Goal: Task Accomplishment & Management: Manage account settings

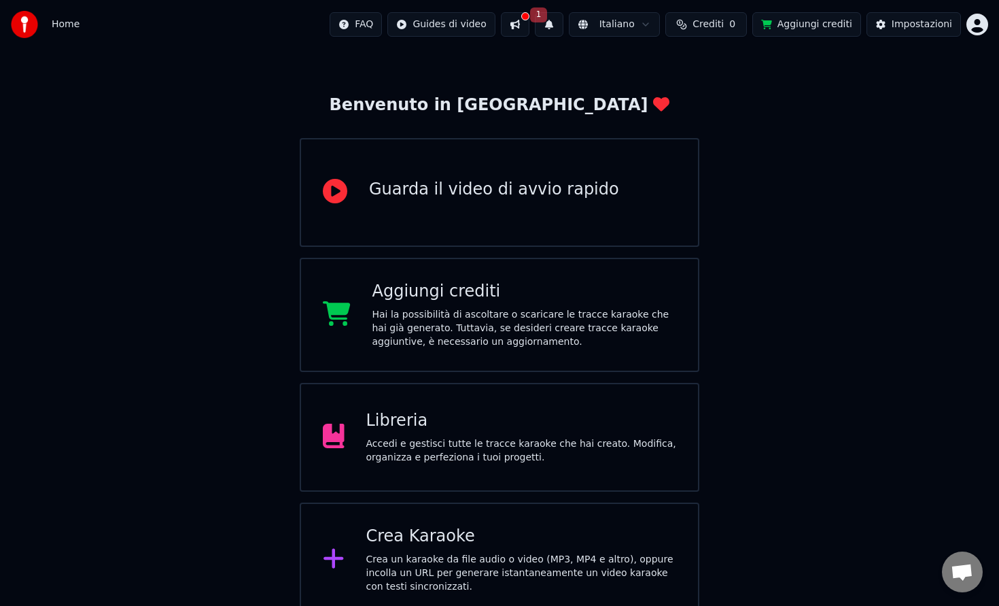
scroll to position [47, 0]
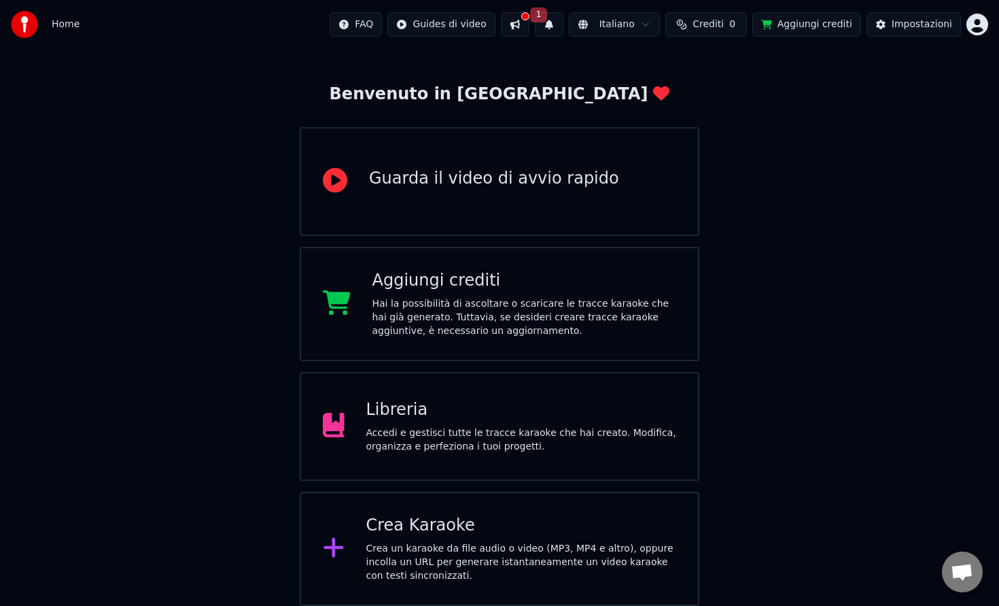
click at [476, 306] on div "Hai la possibilità di ascoltare o scaricare le tracce karaoke che hai già gener…" at bounding box center [525, 317] width 305 height 41
click at [360, 419] on div "Libreria Accedi e gestisci tutte le tracce karaoke che hai creato. Modifica, or…" at bounding box center [500, 426] width 400 height 109
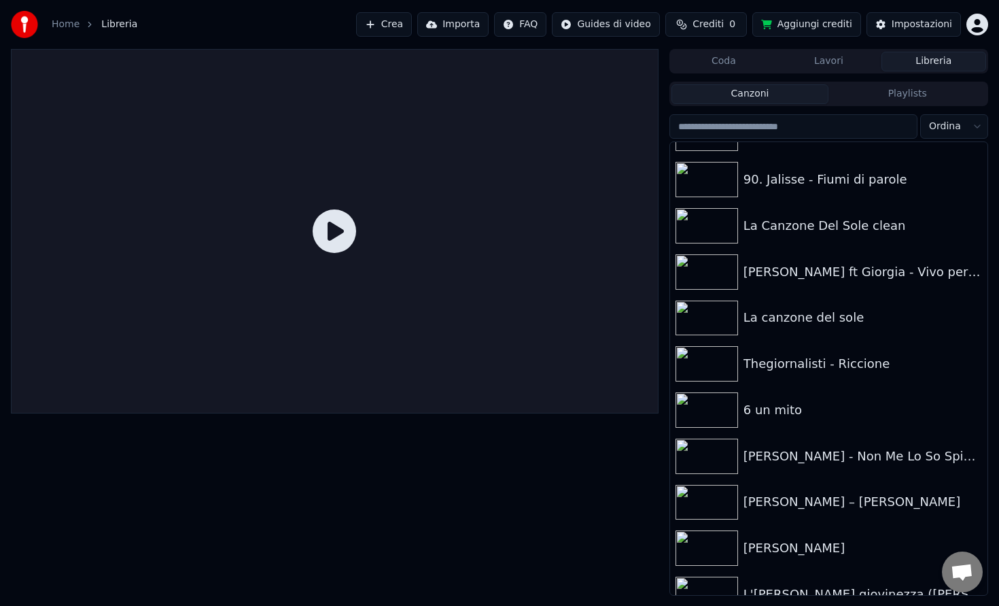
scroll to position [145, 0]
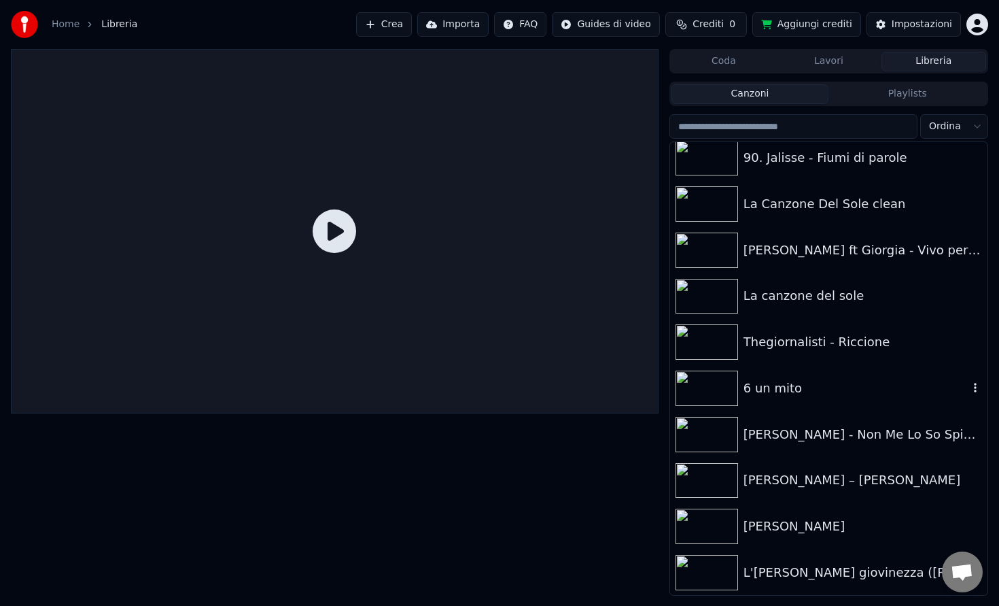
click at [830, 398] on div "6 un mito" at bounding box center [828, 388] width 317 height 46
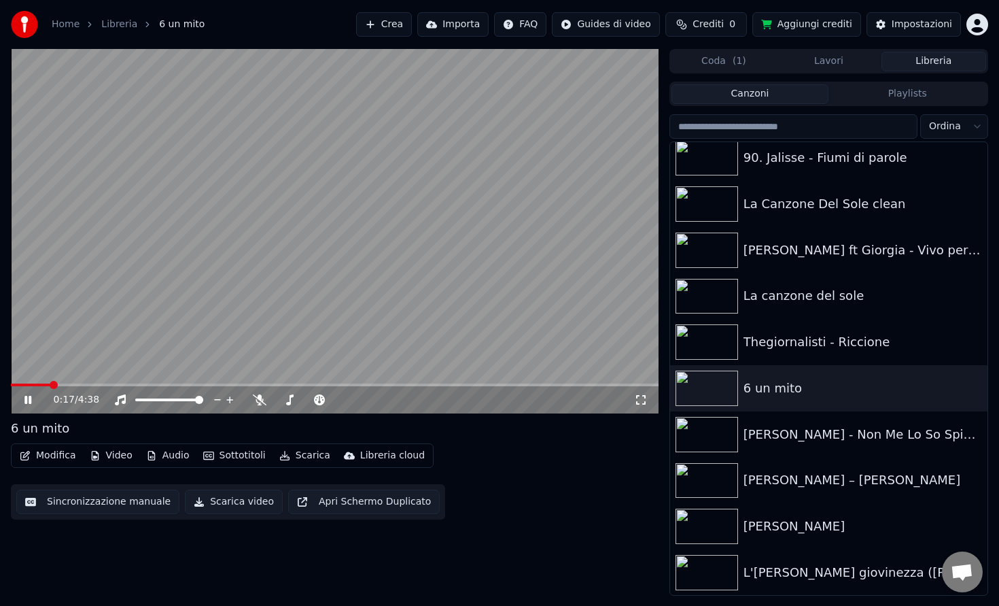
click at [49, 385] on span at bounding box center [335, 384] width 648 height 3
click at [21, 398] on div "0:35 / 4:38" at bounding box center [334, 400] width 637 height 14
click at [27, 404] on icon at bounding box center [38, 399] width 32 height 11
click at [87, 386] on div "0:36 / 4:38" at bounding box center [335, 399] width 648 height 27
click at [84, 383] on span at bounding box center [88, 385] width 8 height 8
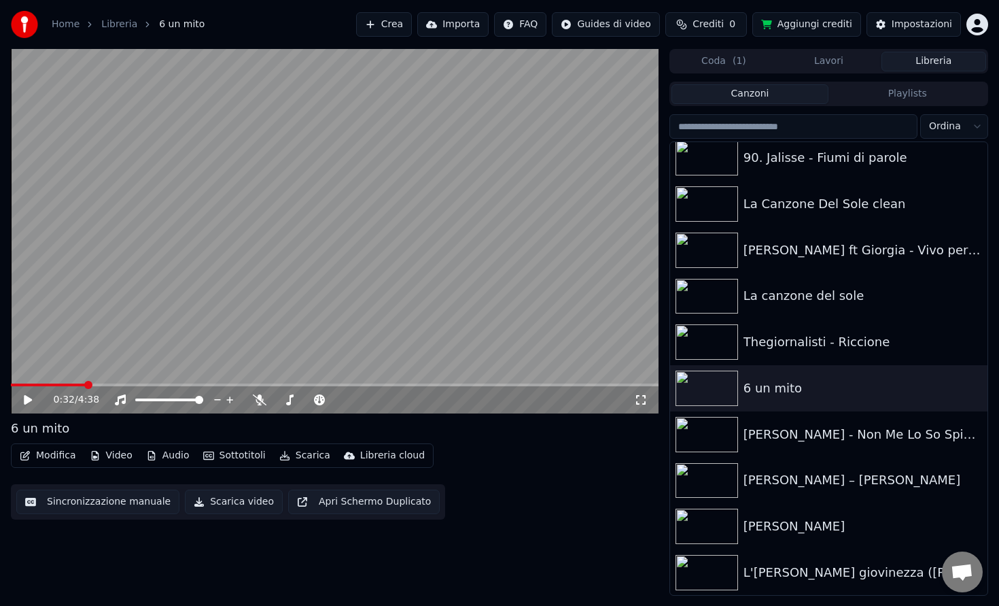
click at [32, 401] on icon at bounding box center [38, 399] width 32 height 11
click at [27, 400] on icon at bounding box center [38, 399] width 32 height 11
click at [183, 383] on span at bounding box center [99, 384] width 177 height 3
click at [146, 383] on span at bounding box center [97, 384] width 172 height 3
click at [172, 385] on span at bounding box center [335, 384] width 648 height 3
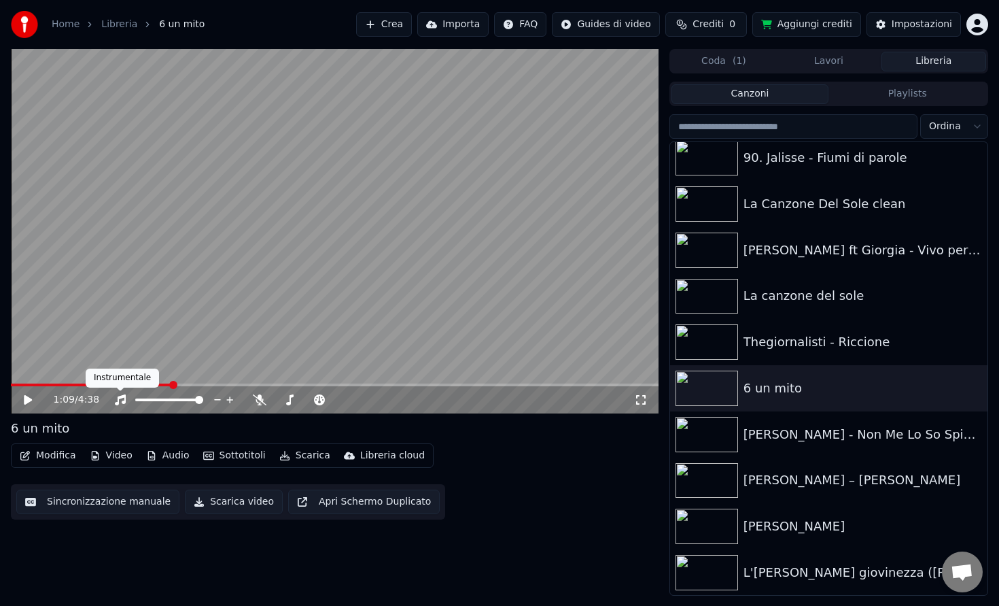
click at [23, 401] on icon at bounding box center [38, 399] width 32 height 11
click at [262, 404] on icon at bounding box center [260, 399] width 14 height 11
click at [311, 399] on span at bounding box center [293, 399] width 37 height 3
click at [309, 399] on span at bounding box center [309, 400] width 8 height 8
click at [305, 399] on span at bounding box center [309, 400] width 8 height 8
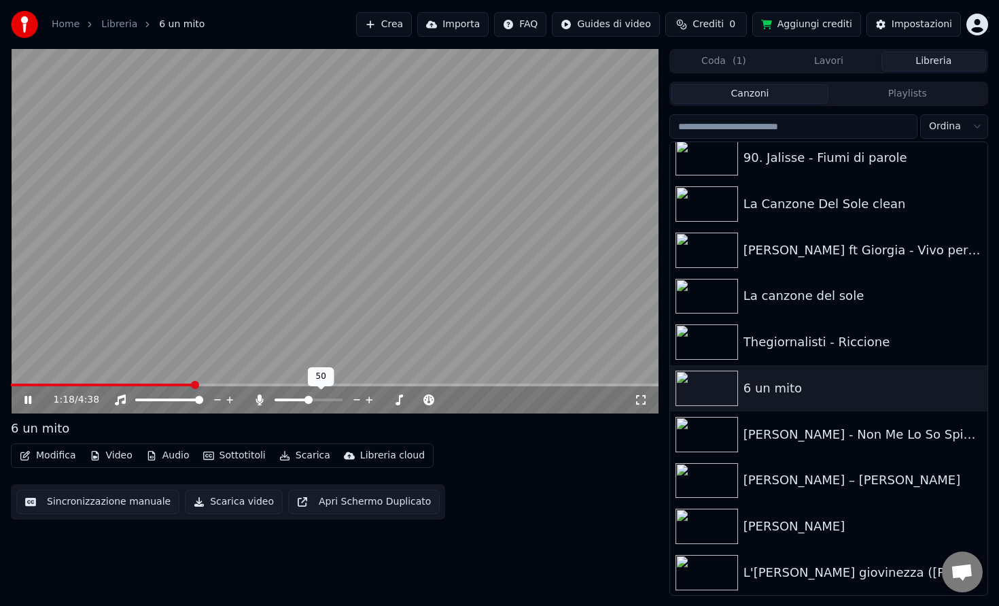
click at [307, 401] on span at bounding box center [309, 400] width 8 height 8
click at [308, 402] on span at bounding box center [309, 400] width 8 height 8
click at [32, 397] on icon at bounding box center [38, 399] width 32 height 11
click at [276, 383] on span at bounding box center [143, 384] width 265 height 3
click at [708, 29] on span "Crediti" at bounding box center [708, 25] width 31 height 14
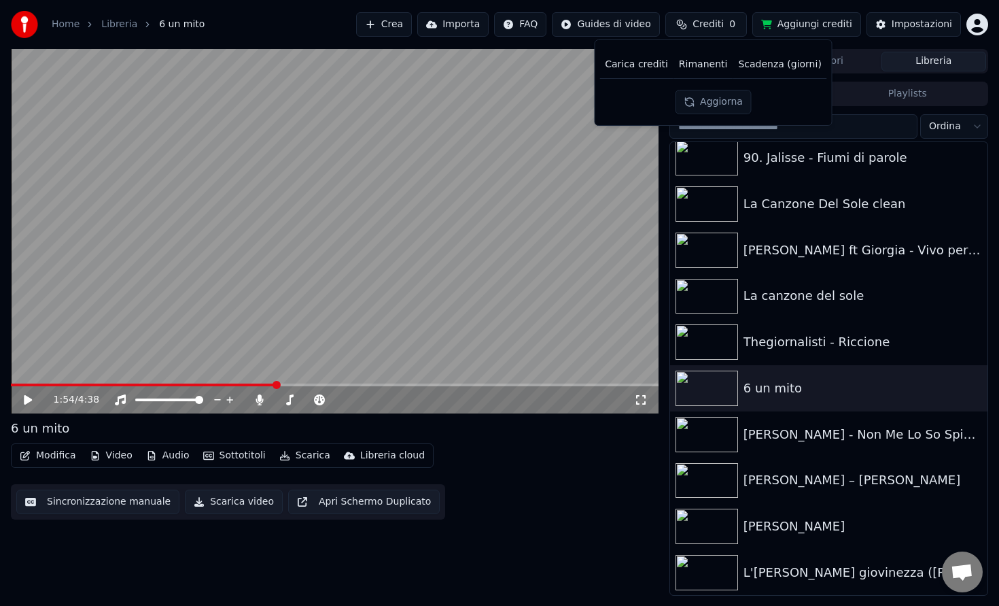
click at [719, 24] on span "Crediti" at bounding box center [708, 25] width 31 height 14
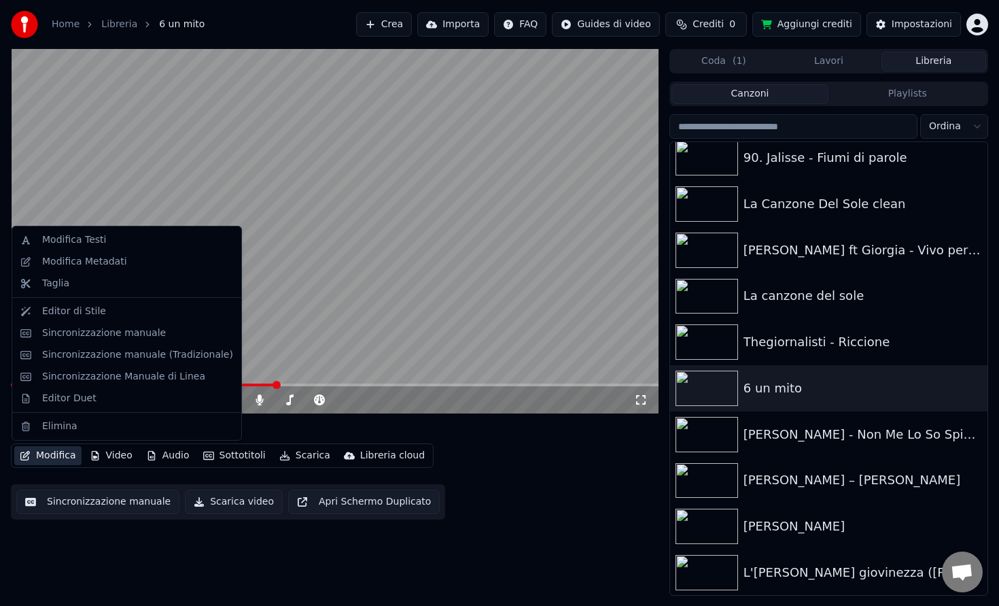
click at [61, 450] on button "Modifica" at bounding box center [47, 455] width 67 height 19
click at [145, 244] on div "Modifica Testi" at bounding box center [137, 240] width 191 height 14
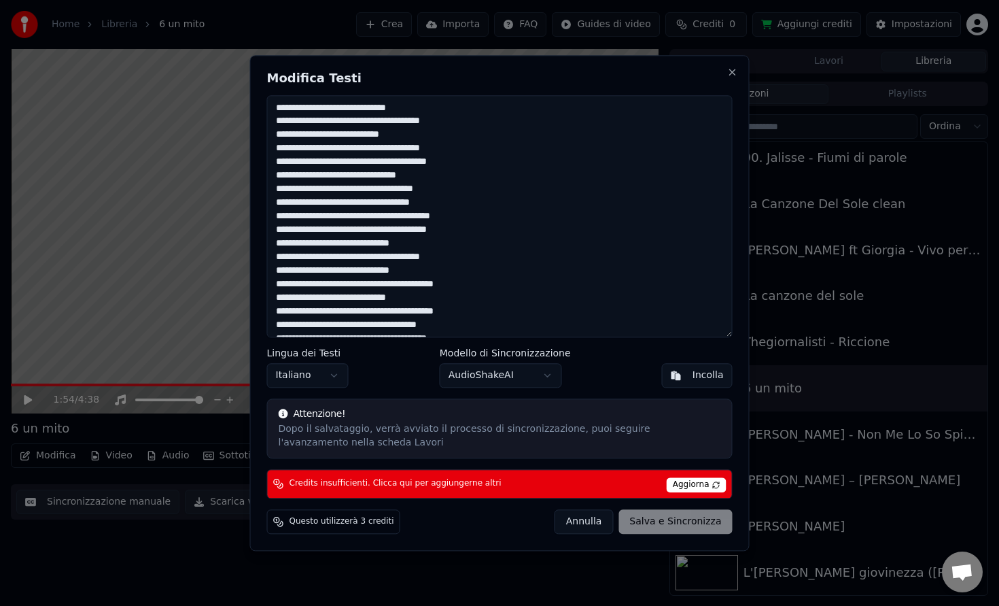
click at [585, 522] on button "Annulla" at bounding box center [584, 521] width 59 height 24
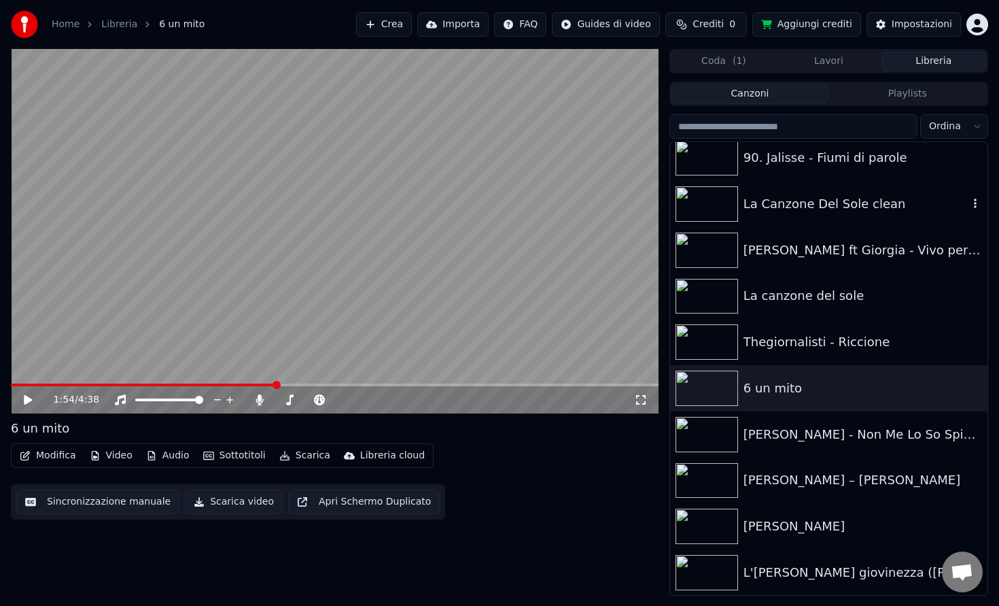
click at [809, 200] on div "La Canzone Del Sole clean" at bounding box center [856, 203] width 225 height 19
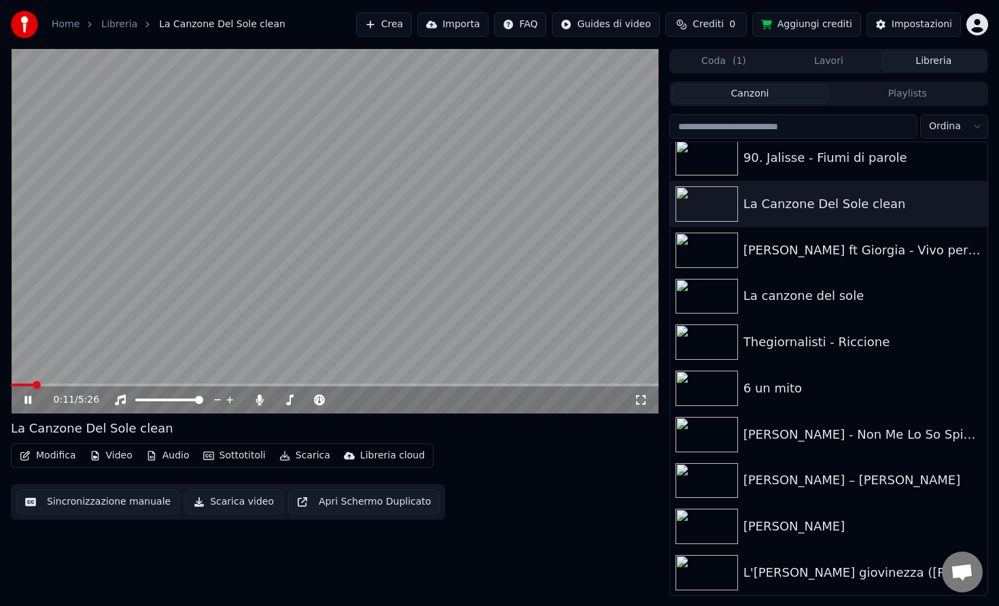
click at [33, 385] on span at bounding box center [335, 384] width 648 height 3
click at [95, 315] on video at bounding box center [335, 231] width 648 height 364
click at [24, 394] on div "0:22 / 5:26" at bounding box center [334, 400] width 637 height 14
click at [28, 402] on icon at bounding box center [38, 399] width 32 height 11
click at [24, 398] on icon at bounding box center [28, 400] width 8 height 10
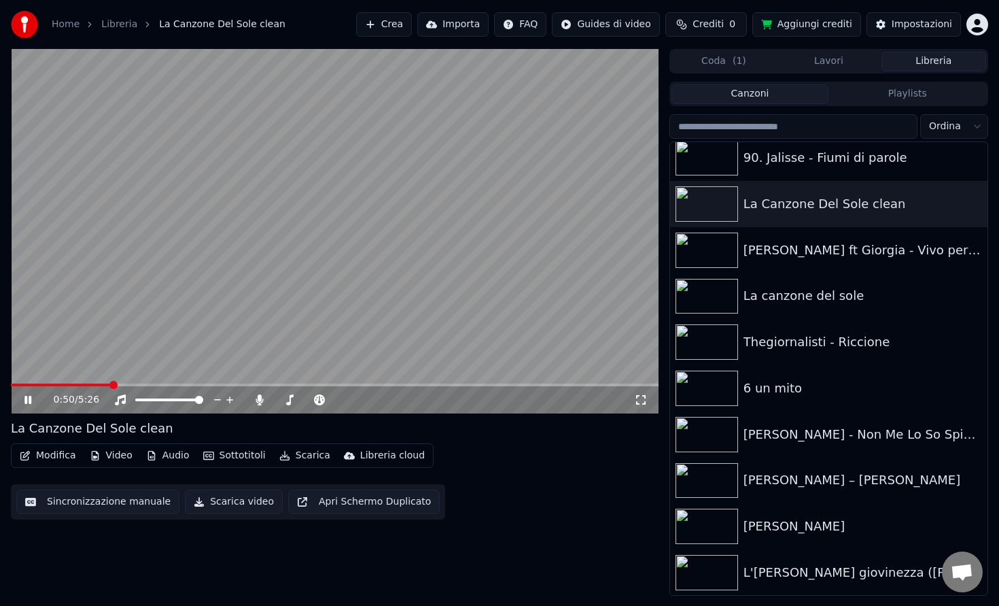
click at [22, 404] on icon at bounding box center [38, 399] width 32 height 11
click at [181, 243] on video at bounding box center [335, 231] width 648 height 364
click at [190, 324] on video at bounding box center [335, 231] width 648 height 364
click at [22, 411] on div "1:48 / 5:26" at bounding box center [335, 399] width 648 height 27
click at [24, 402] on icon at bounding box center [28, 400] width 8 height 10
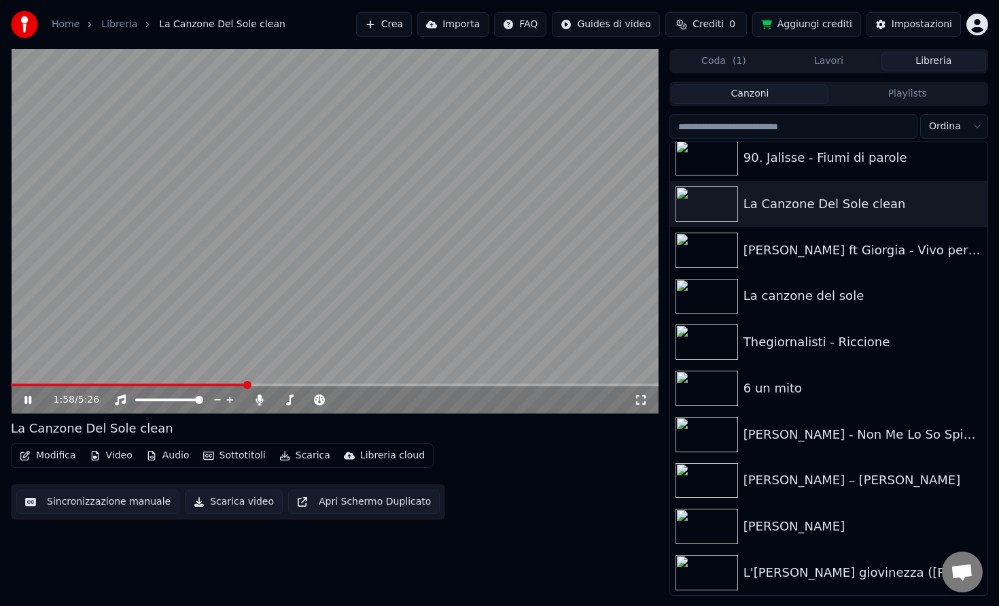
click at [267, 389] on div "1:58 / 5:26" at bounding box center [335, 399] width 648 height 27
click at [267, 389] on div "1:59 / 5:26" at bounding box center [335, 399] width 648 height 27
click at [273, 385] on span at bounding box center [335, 384] width 648 height 3
click at [288, 387] on div "2:12 / 5:26" at bounding box center [335, 399] width 648 height 27
click at [294, 384] on span at bounding box center [335, 384] width 648 height 3
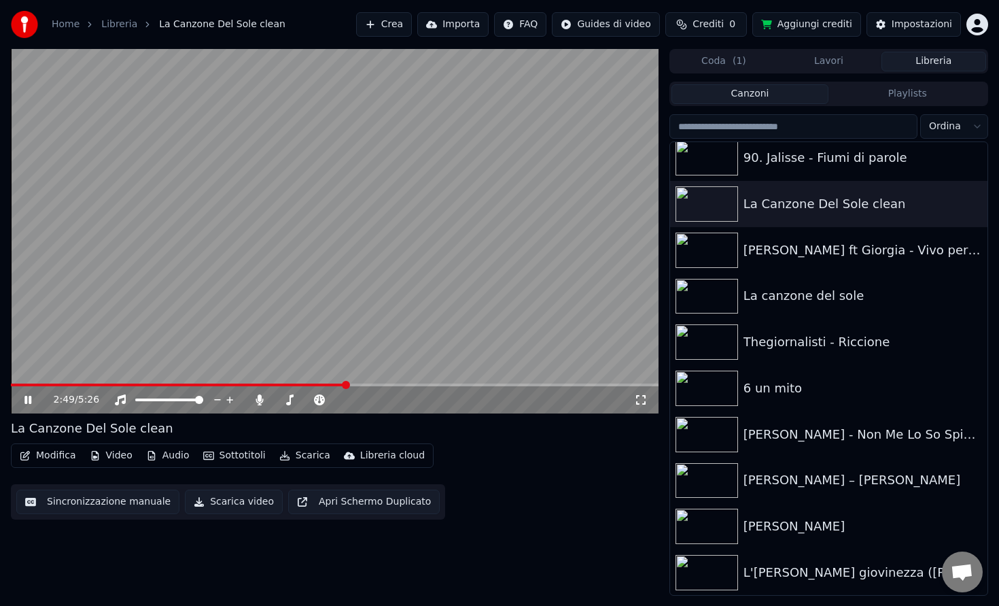
click at [350, 317] on video at bounding box center [335, 231] width 648 height 364
click at [347, 383] on span at bounding box center [183, 384] width 344 height 3
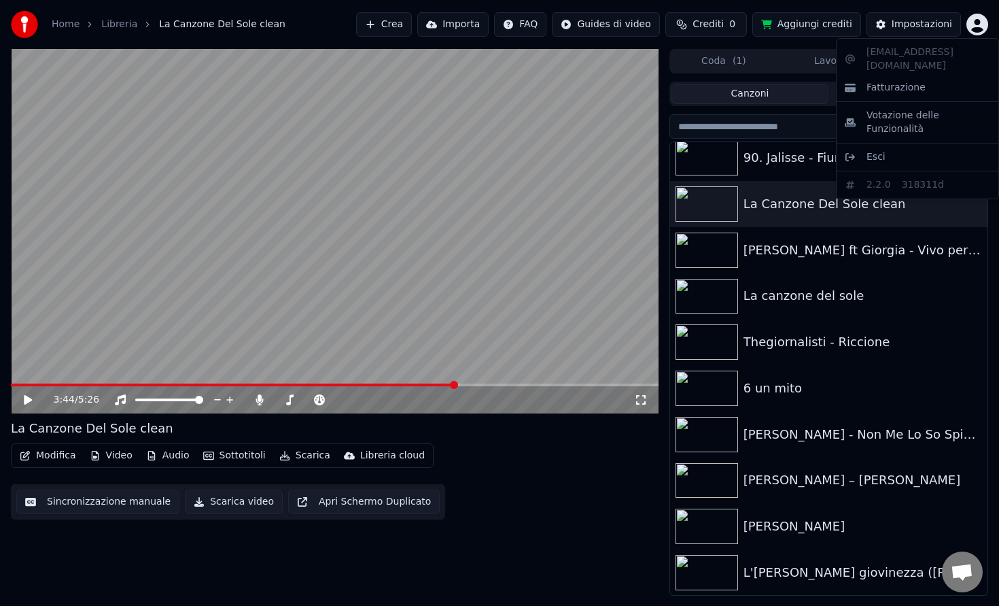
click at [971, 25] on html "Home Libreria La Canzone Del Sole clean Crea Importa FAQ Guides di video Credit…" at bounding box center [499, 303] width 999 height 606
click at [869, 150] on span "Esci" at bounding box center [876, 157] width 19 height 14
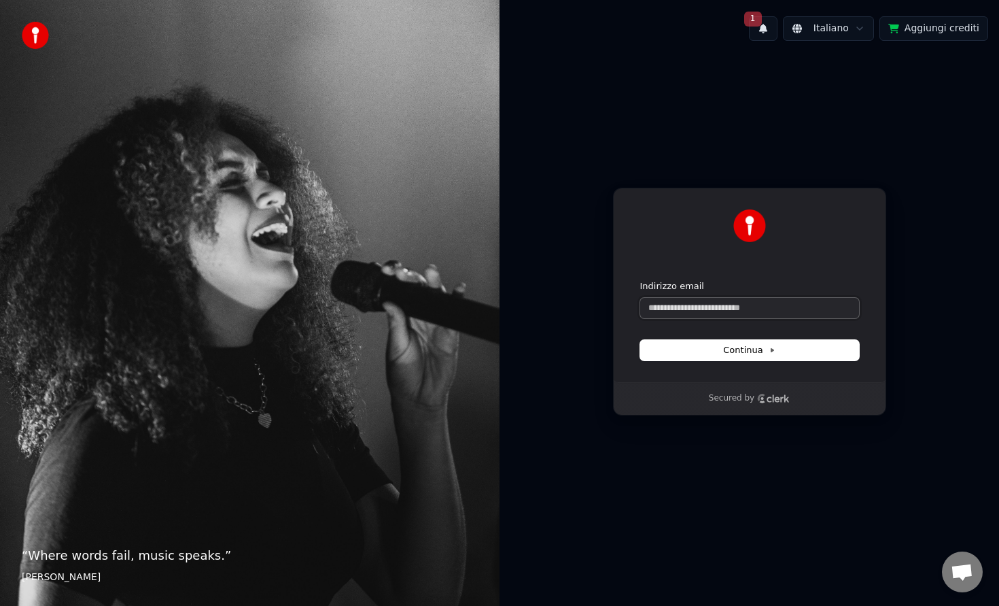
click at [713, 300] on input "Indirizzo email" at bounding box center [749, 308] width 219 height 20
click at [810, 343] on button "Continua" at bounding box center [749, 350] width 219 height 20
type input "**********"
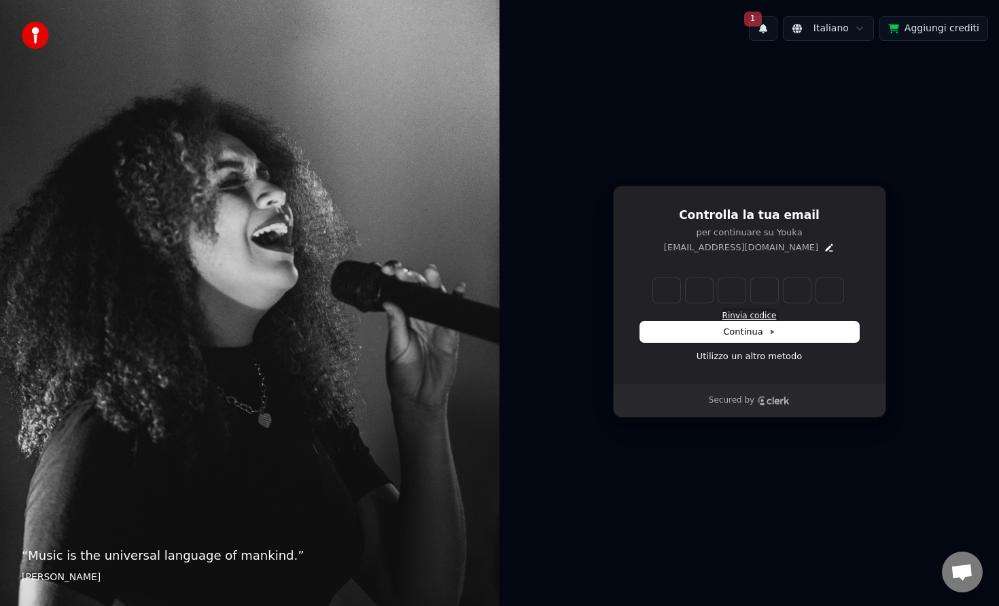
click at [751, 314] on button "Rinvia codice" at bounding box center [750, 316] width 54 height 11
type input "*"
type input "**"
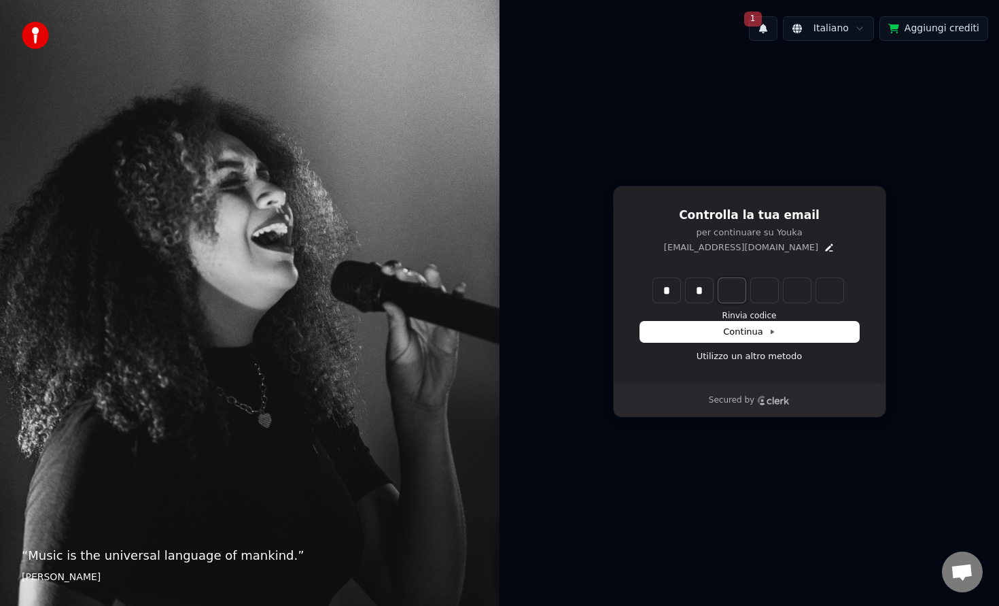
type input "*"
type input "***"
type input "*"
type input "****"
type input "*"
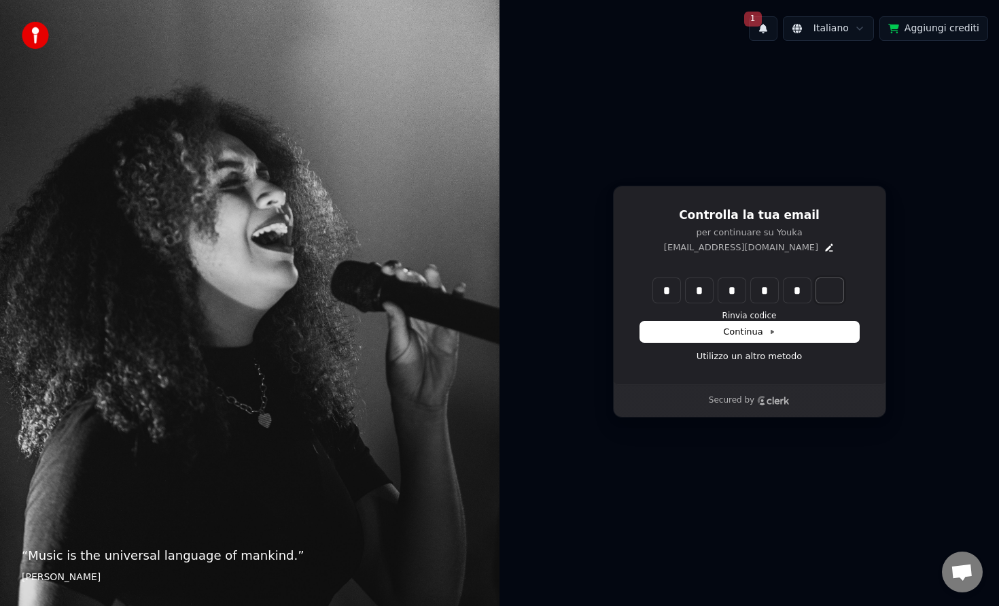
type input "******"
type input "*"
